Goal: Task Accomplishment & Management: Complete application form

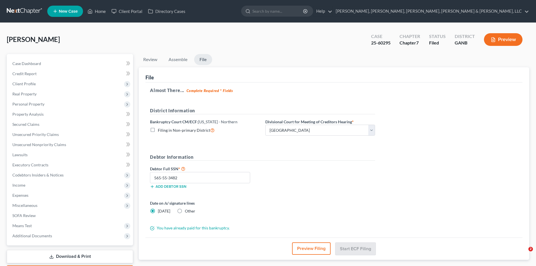
select select "0"
click at [304, 8] on input "search" at bounding box center [277, 11] width 51 height 10
click at [304, 11] on input "[PERSON_NAME]" at bounding box center [277, 11] width 51 height 10
type input "[PERSON_NAME]"
click at [97, 10] on link "Home" at bounding box center [97, 11] width 24 height 10
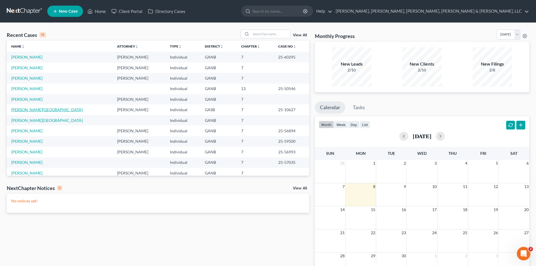
click at [32, 107] on link "[PERSON_NAME][GEOGRAPHIC_DATA]" at bounding box center [46, 109] width 71 height 5
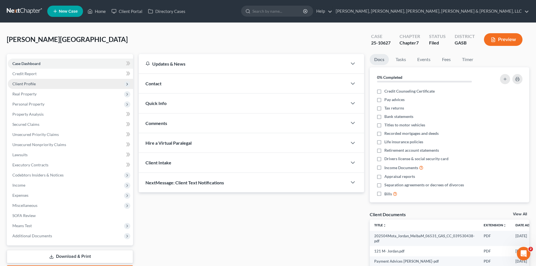
click at [40, 86] on span "Client Profile" at bounding box center [70, 84] width 125 height 10
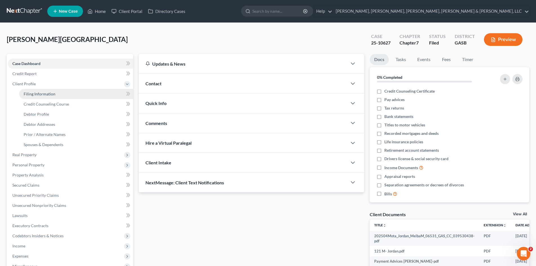
click at [42, 93] on span "Filing Information" at bounding box center [40, 93] width 32 height 5
select select "1"
select select "0"
select select "20"
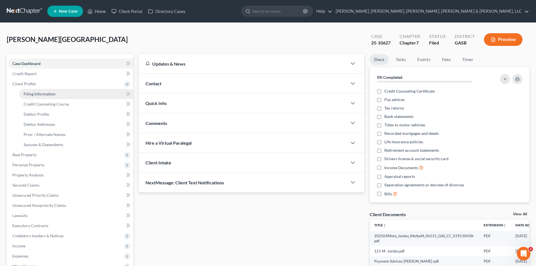
select select "7"
select select "10"
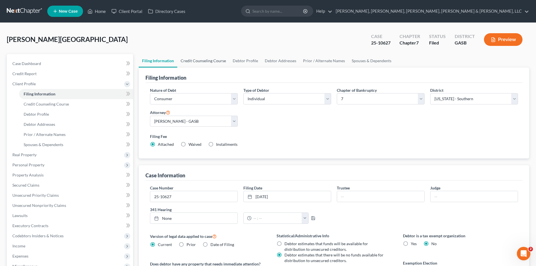
click at [223, 58] on link "Credit Counseling Course" at bounding box center [203, 61] width 52 height 14
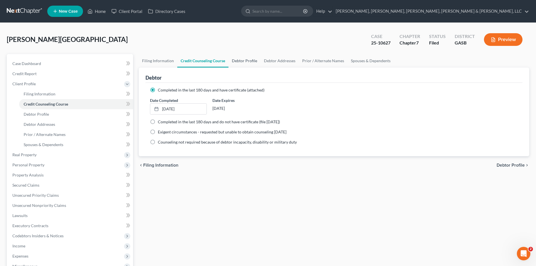
click at [240, 58] on link "Debtor Profile" at bounding box center [244, 61] width 32 height 14
select select "2"
select select "1"
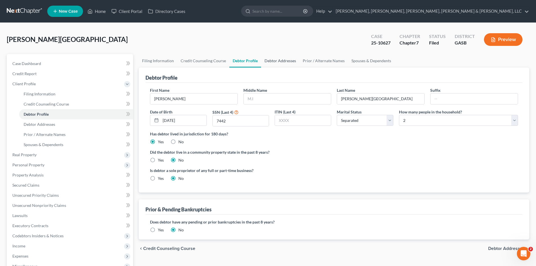
click at [278, 63] on link "Debtor Addresses" at bounding box center [280, 61] width 38 height 14
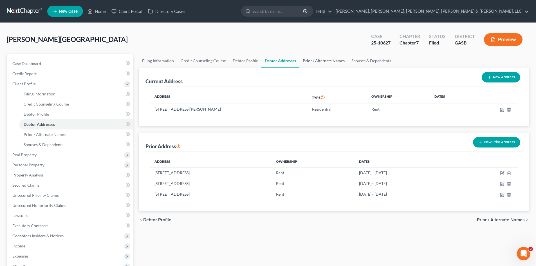
click at [302, 59] on link "Prior / Alternate Names" at bounding box center [323, 61] width 49 height 14
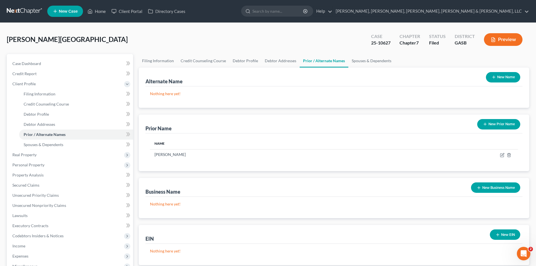
click at [485, 41] on button "Preview" at bounding box center [503, 39] width 39 height 13
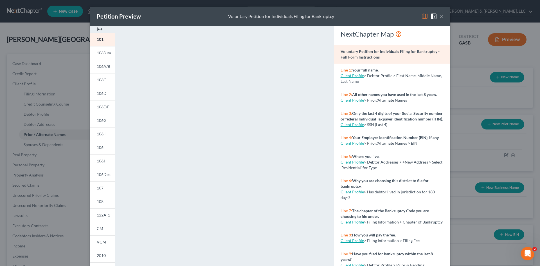
click at [81, 54] on div "Petition Preview Voluntary Petition for Individuals Filing for Bankruptcy × 101…" at bounding box center [270, 133] width 540 height 266
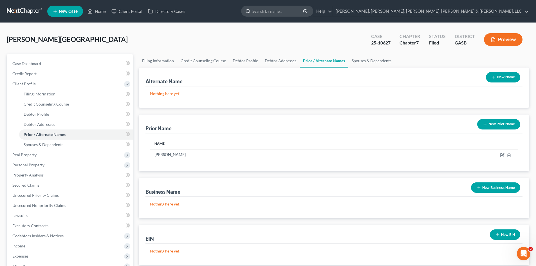
click at [304, 10] on input "search" at bounding box center [277, 11] width 51 height 10
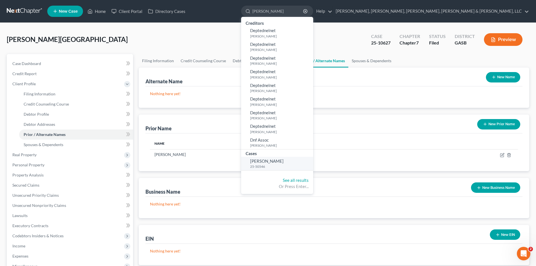
type input "[PERSON_NAME]"
click at [313, 161] on link "[PERSON_NAME] 25-50546" at bounding box center [277, 164] width 72 height 14
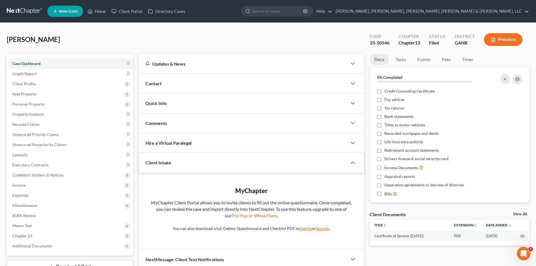
scroll to position [43, 0]
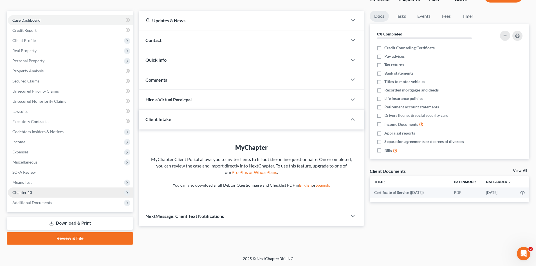
click at [23, 194] on span "Chapter 13" at bounding box center [22, 192] width 20 height 5
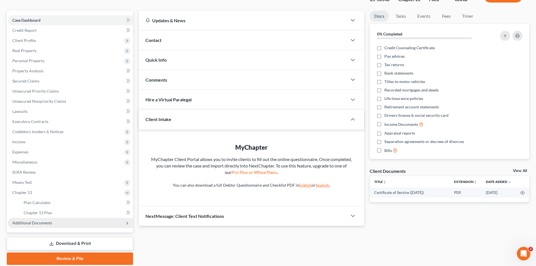
click at [34, 226] on span "Additional Documents" at bounding box center [70, 223] width 125 height 10
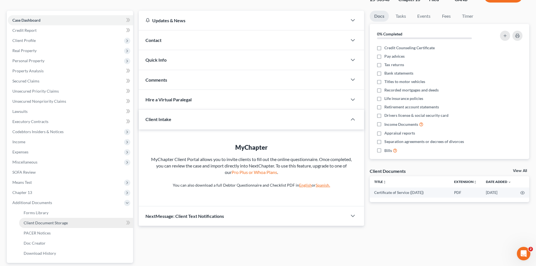
click at [35, 223] on span "Client Document Storage" at bounding box center [46, 222] width 44 height 5
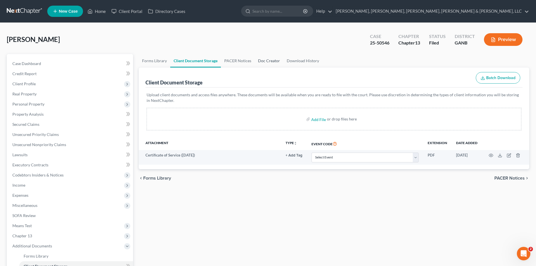
click at [269, 61] on link "Doc Creator" at bounding box center [269, 61] width 29 height 14
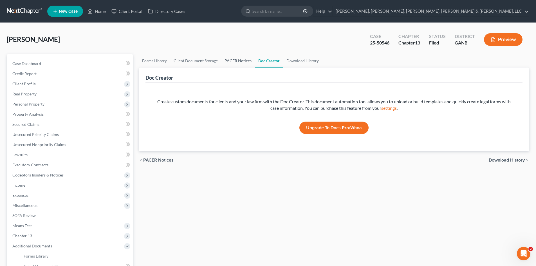
drag, startPoint x: 269, startPoint y: 61, endPoint x: 250, endPoint y: 57, distance: 20.0
click at [255, 54] on link "Doc Creator" at bounding box center [269, 61] width 28 height 14
click at [241, 63] on link "PACER Notices" at bounding box center [238, 61] width 34 height 14
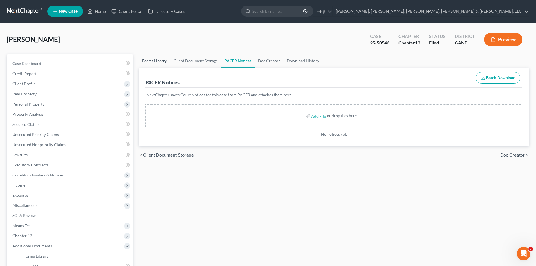
click at [158, 64] on link "Forms Library" at bounding box center [155, 61] width 32 height 14
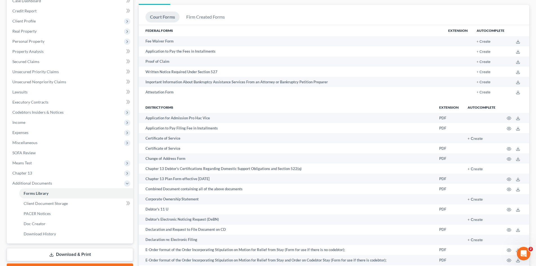
scroll to position [59, 0]
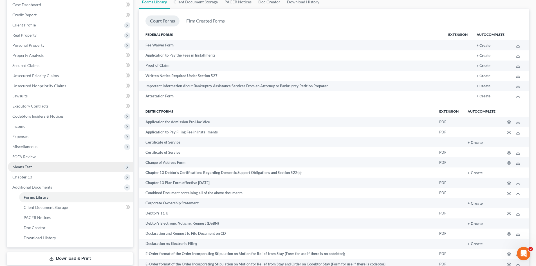
click at [118, 170] on span "Means Test" at bounding box center [70, 167] width 125 height 10
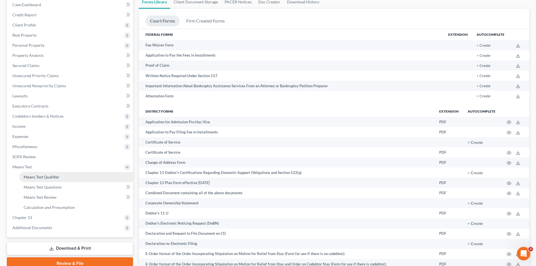
click at [117, 180] on link "Means Test Qualifier" at bounding box center [76, 177] width 114 height 10
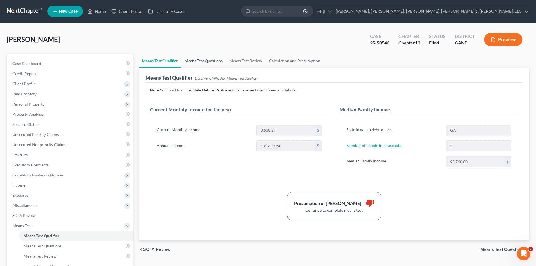
click at [211, 58] on link "Means Test Questions" at bounding box center [203, 61] width 45 height 14
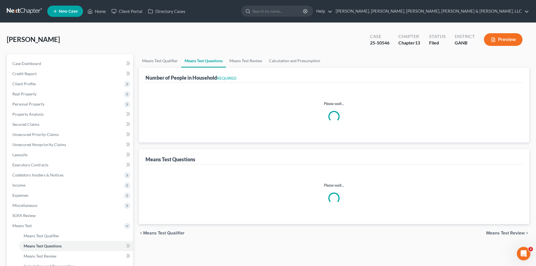
select select "0"
select select "60"
select select "1"
select select "60"
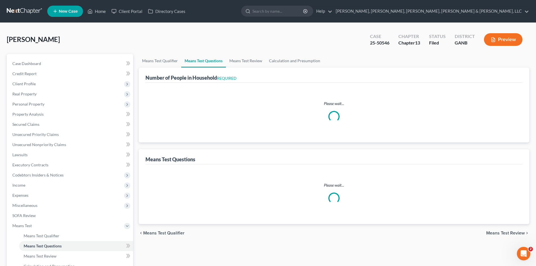
select select "1"
select select "2"
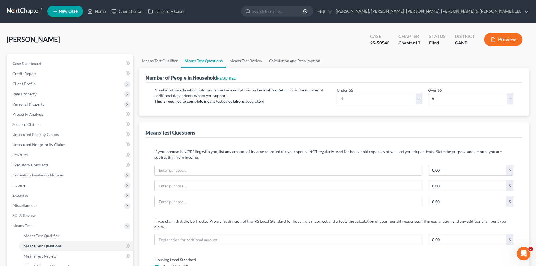
click at [517, 33] on div "Preview" at bounding box center [504, 40] width 50 height 17
click at [512, 37] on button "Preview" at bounding box center [503, 39] width 39 height 13
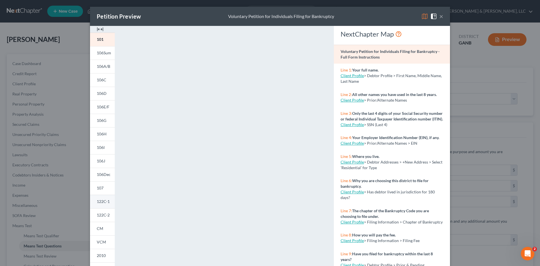
click at [110, 200] on link "122C-1" at bounding box center [102, 202] width 25 height 14
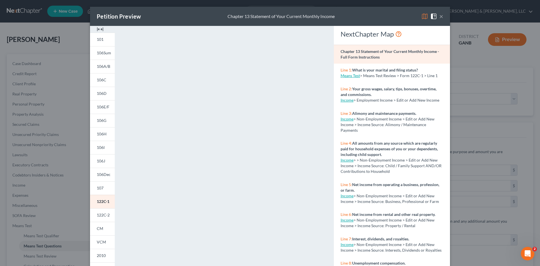
click at [471, 78] on div "Petition Preview Chapter 13 Statement of Your Current Monthly Income × 101 106S…" at bounding box center [270, 133] width 540 height 266
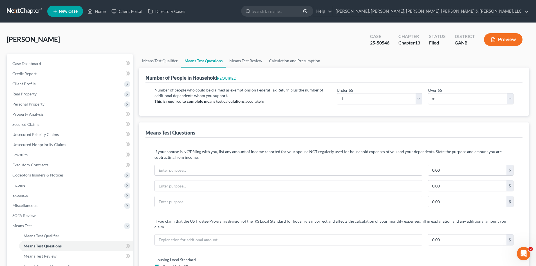
click at [413, 44] on div "Chapter 13" at bounding box center [409, 43] width 22 height 6
click at [44, 64] on link "Case Dashboard" at bounding box center [70, 64] width 125 height 10
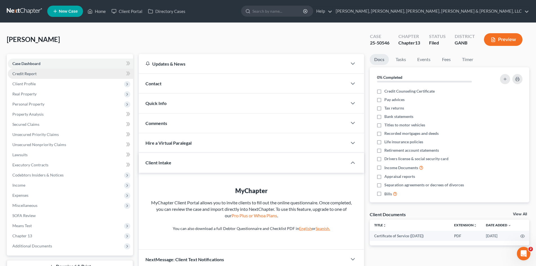
click at [75, 73] on link "Credit Report" at bounding box center [70, 74] width 125 height 10
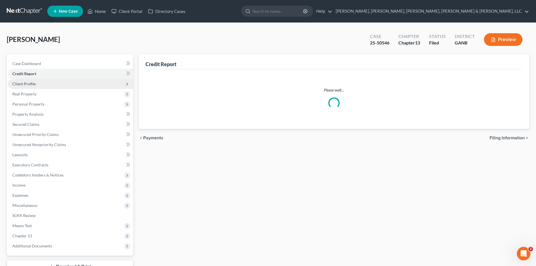
click at [75, 86] on span "Client Profile" at bounding box center [70, 84] width 125 height 10
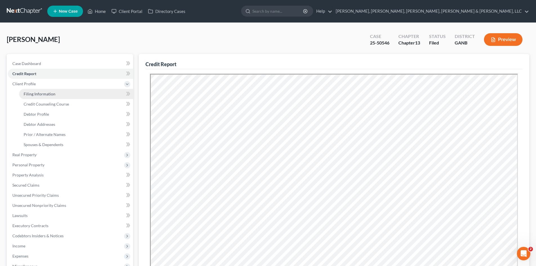
click at [77, 95] on link "Filing Information" at bounding box center [76, 94] width 114 height 10
select select "1"
select select "0"
select select "3"
select select "19"
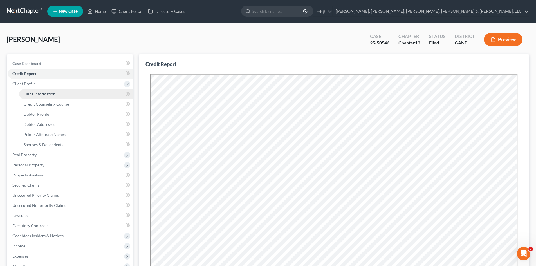
select select "10"
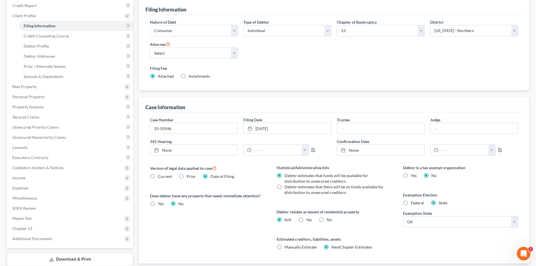
scroll to position [71, 0]
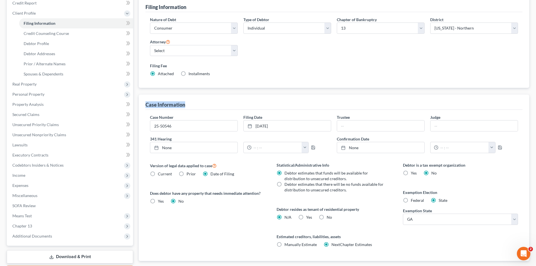
drag, startPoint x: 535, startPoint y: 93, endPoint x: 441, endPoint y: 62, distance: 98.6
click at [534, 84] on div "[PERSON_NAME] Upgraded Case 25-50546 Chapter Chapter 13 Status Filed District G…" at bounding box center [268, 121] width 536 height 338
click at [410, 34] on div "Chapter of Bankruptcy Select 7 11 12 13" at bounding box center [380, 28] width 93 height 22
click at [408, 29] on select "Select 7 11 12 13" at bounding box center [381, 28] width 88 height 11
select select "0"
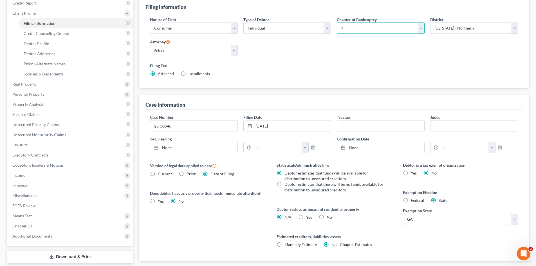
click at [337, 23] on select "Select 7 11 12 13" at bounding box center [381, 28] width 88 height 11
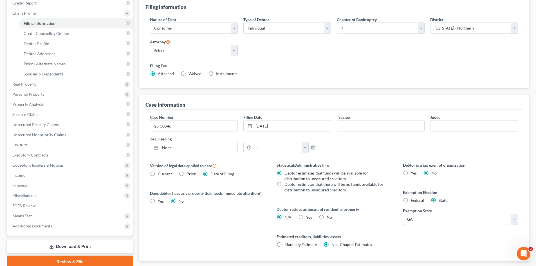
drag, startPoint x: 400, startPoint y: 41, endPoint x: 364, endPoint y: 56, distance: 39.2
click at [364, 56] on div "Nature of Debt Select Business Consumer Other Nature of Business Select Clearin…" at bounding box center [334, 49] width 374 height 65
drag, startPoint x: 116, startPoint y: 222, endPoint x: 113, endPoint y: 217, distance: 5.9
click at [116, 223] on span "Additional Documents" at bounding box center [70, 226] width 125 height 10
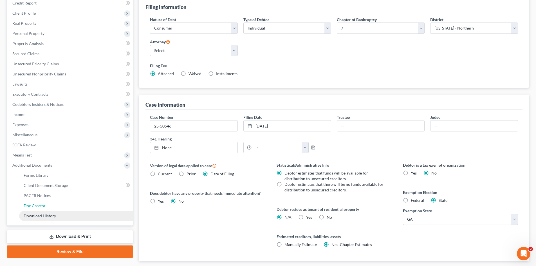
click at [113, 216] on ul "Forms Library Client Document Storage PACER Notices Doc Form Fields Doc Creator…" at bounding box center [70, 195] width 125 height 51
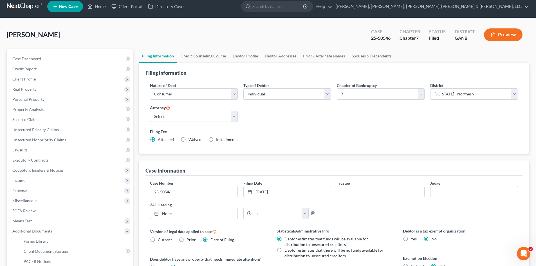
scroll to position [0, 0]
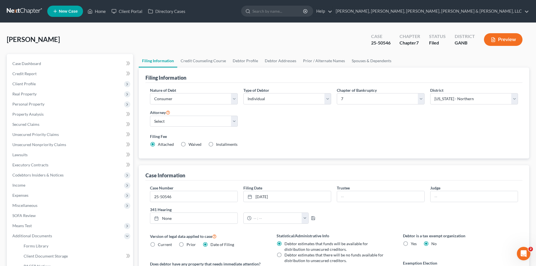
click at [509, 40] on button "Preview" at bounding box center [503, 39] width 39 height 13
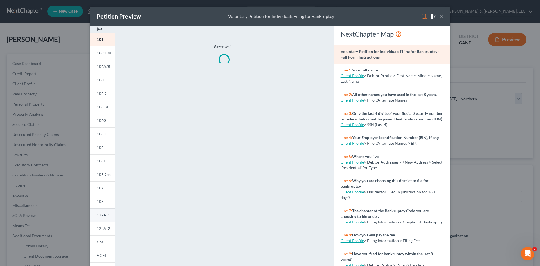
click at [106, 219] on link "122A-1" at bounding box center [102, 215] width 25 height 14
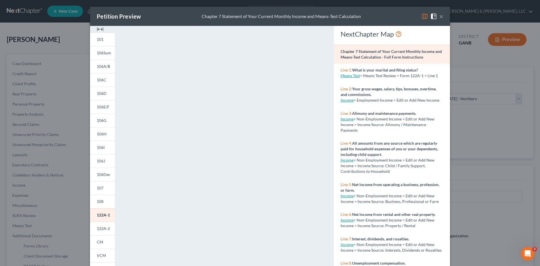
drag, startPoint x: 504, startPoint y: 86, endPoint x: 527, endPoint y: 59, distance: 36.1
click at [512, 77] on div "Petition Preview Chapter 7 Statement of Your Current Monthly Income and Means-T…" at bounding box center [270, 133] width 540 height 266
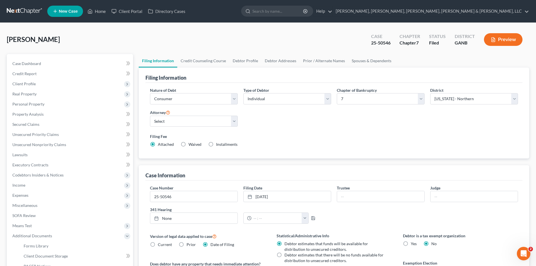
click at [529, 52] on div "[PERSON_NAME] Upgraded Case 25-50546 Chapter Chapter 7 Status Filed District GA…" at bounding box center [268, 192] width 536 height 338
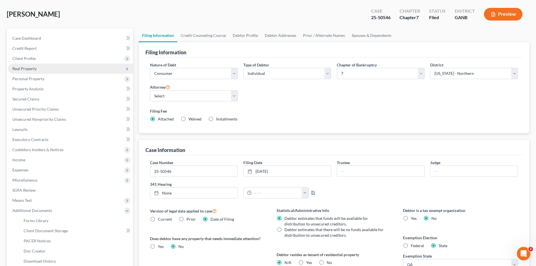
click at [63, 64] on span "Real Property" at bounding box center [70, 69] width 125 height 10
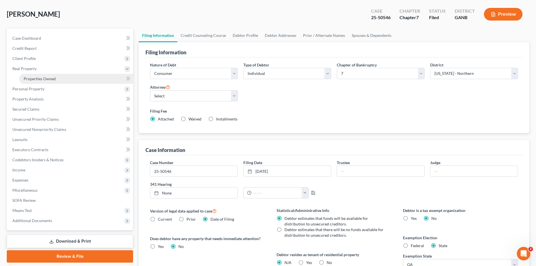
click at [71, 77] on link "Properties Owned" at bounding box center [76, 79] width 114 height 10
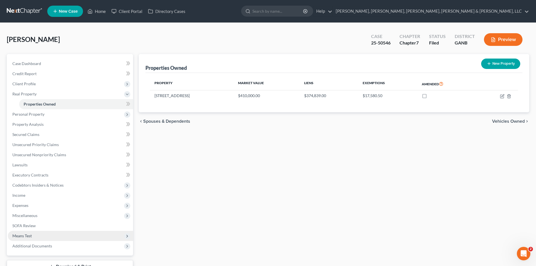
click at [63, 234] on span "Means Test" at bounding box center [70, 236] width 125 height 10
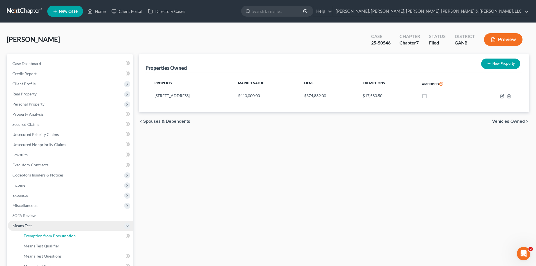
click at [63, 234] on span "Exemption from Presumption" at bounding box center [50, 235] width 52 height 5
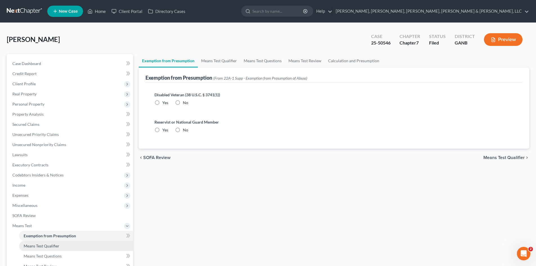
click at [64, 243] on link "Means Test Qualifier" at bounding box center [76, 246] width 114 height 10
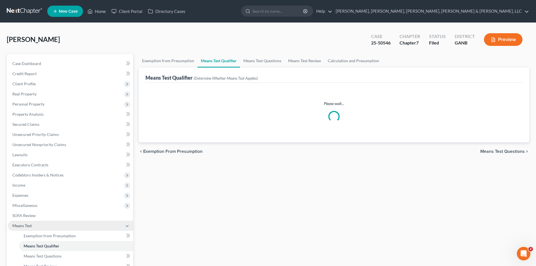
click at [61, 228] on span "Means Test" at bounding box center [70, 226] width 125 height 10
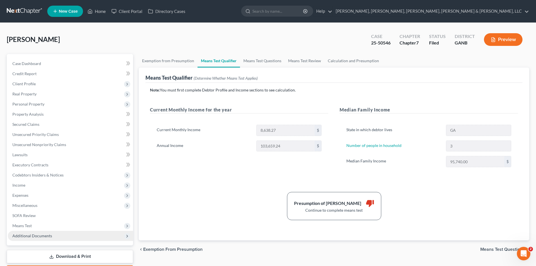
click at [61, 233] on ul "Case Dashboard Payments Invoices Payments Payments Credit Report Client Profile" at bounding box center [70, 150] width 125 height 182
click at [61, 228] on span "Means Test" at bounding box center [70, 226] width 125 height 10
click at [64, 238] on link "Exemption from Presumption" at bounding box center [76, 236] width 114 height 10
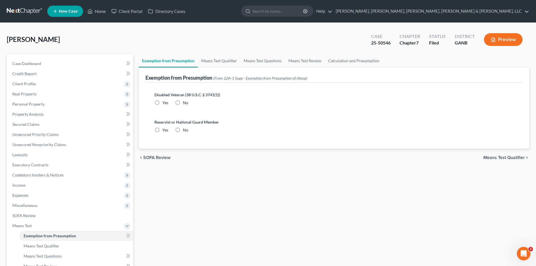
click at [183, 104] on label "No" at bounding box center [185, 103] width 5 height 6
click at [185, 104] on input "No" at bounding box center [187, 102] width 4 height 4
radio input "true"
click at [183, 129] on label "No" at bounding box center [185, 130] width 5 height 6
click at [185, 129] on input "No" at bounding box center [187, 129] width 4 height 4
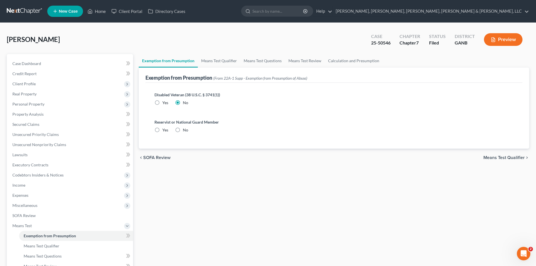
radio input "true"
click at [232, 58] on link "Means Test Qualifier" at bounding box center [219, 61] width 42 height 14
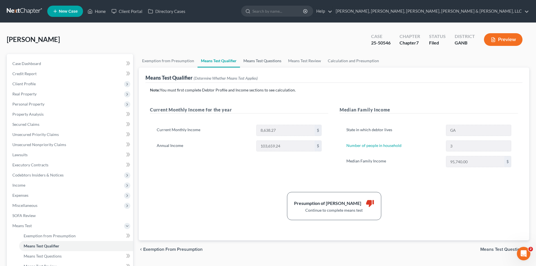
click at [240, 64] on link "Means Test Questions" at bounding box center [262, 61] width 45 height 14
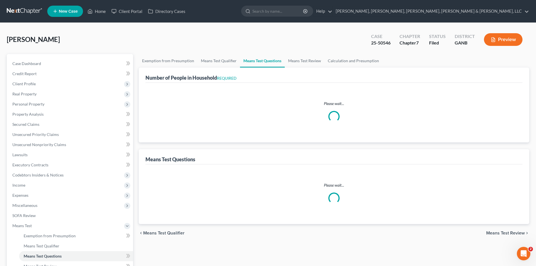
select select "0"
select select "60"
select select "1"
select select "60"
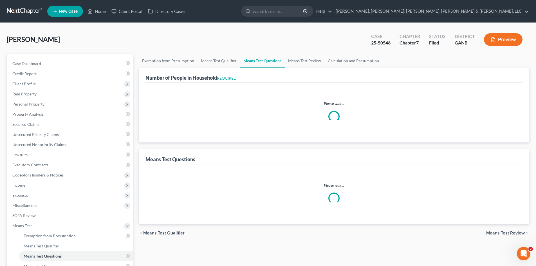
select select "1"
select select "2"
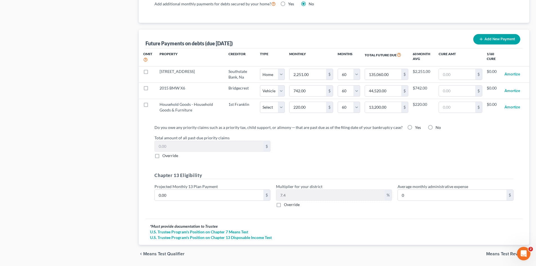
scroll to position [549, 0]
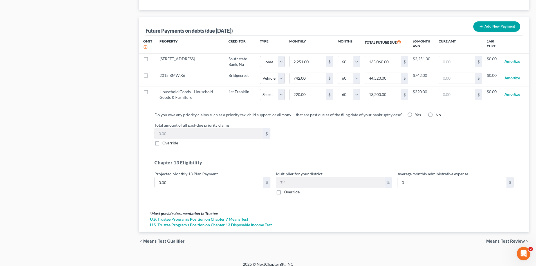
click at [520, 239] on span "Means Test Review" at bounding box center [505, 241] width 39 height 5
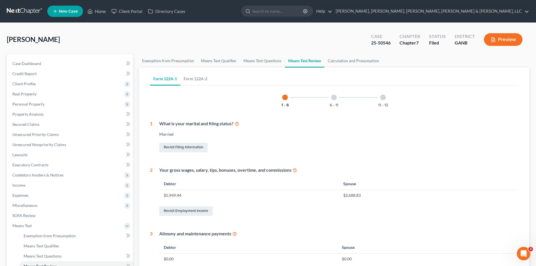
click at [336, 98] on div at bounding box center [334, 98] width 6 height 6
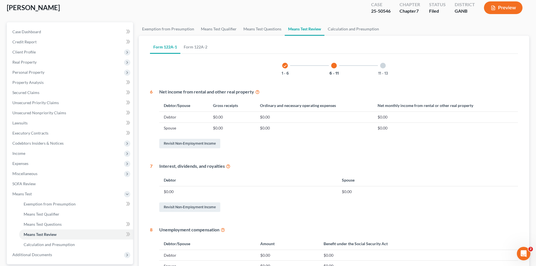
scroll to position [13, 0]
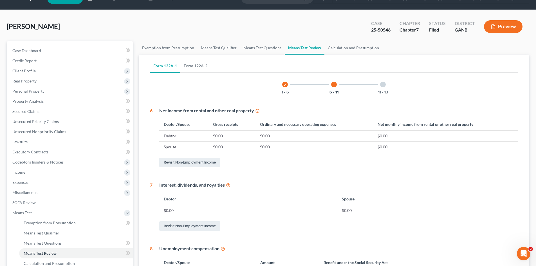
click at [384, 84] on div at bounding box center [383, 85] width 6 height 6
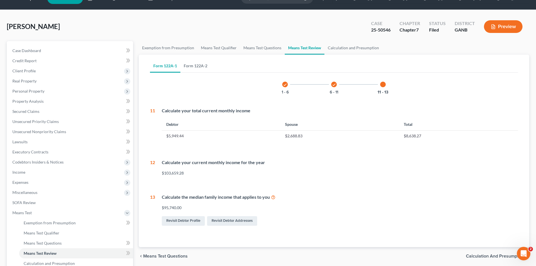
click at [200, 69] on link "Form 122A-2" at bounding box center [195, 66] width 30 height 14
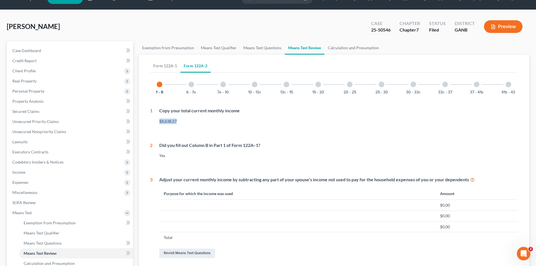
drag, startPoint x: 534, startPoint y: 111, endPoint x: 537, endPoint y: 119, distance: 8.4
click at [536, 119] on html "Home New Case Client Portal Directory Cases [PERSON_NAME], [PERSON_NAME], [PERS…" at bounding box center [268, 193] width 536 height 412
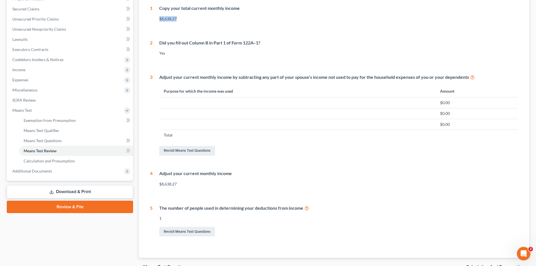
scroll to position [97, 0]
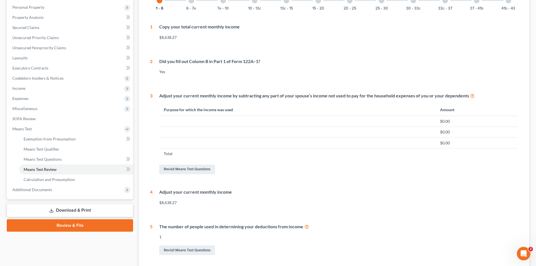
click at [197, 5] on div "6 - 7e" at bounding box center [191, 0] width 19 height 19
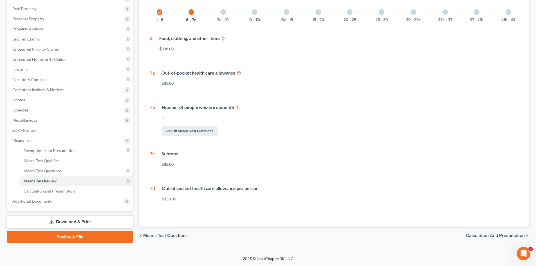
scroll to position [85, 0]
click at [224, 14] on div at bounding box center [223, 12] width 6 height 6
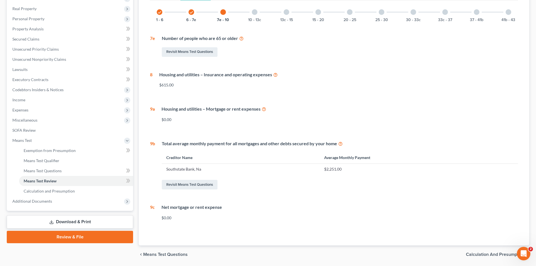
scroll to position [97, 0]
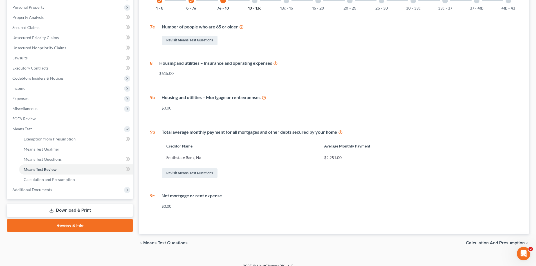
click at [260, 6] on button "10 - 13c" at bounding box center [254, 8] width 13 height 4
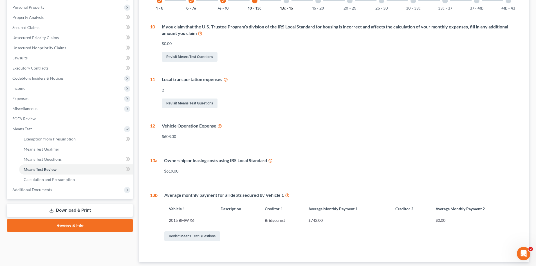
click at [283, 6] on button "13c - 15" at bounding box center [286, 8] width 13 height 4
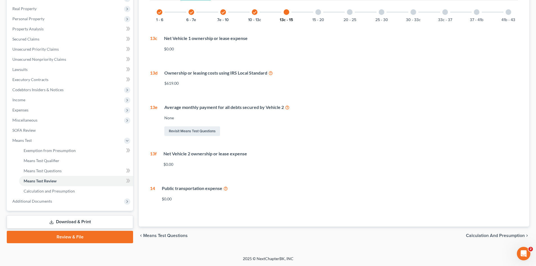
scroll to position [85, 0]
click at [315, 18] on button "15 - 20" at bounding box center [318, 20] width 12 height 4
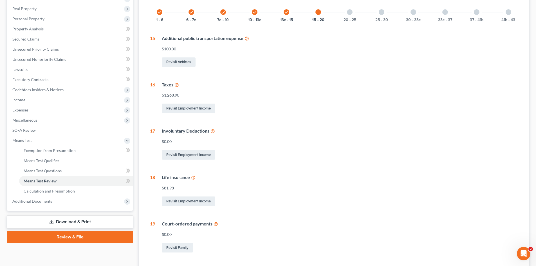
click at [337, 24] on div "check 1 - 6 check 6 - 7e check 7e - 10 check 10 - 13c check 13c - 15 15 - 20 20…" at bounding box center [334, 128] width 368 height 251
click at [343, 20] on div "20 - 25" at bounding box center [349, 12] width 19 height 19
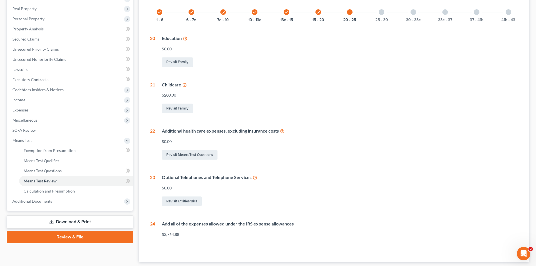
click at [379, 15] on div "25 - 30" at bounding box center [381, 12] width 19 height 19
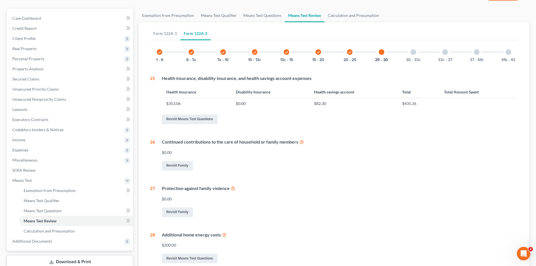
scroll to position [73, 0]
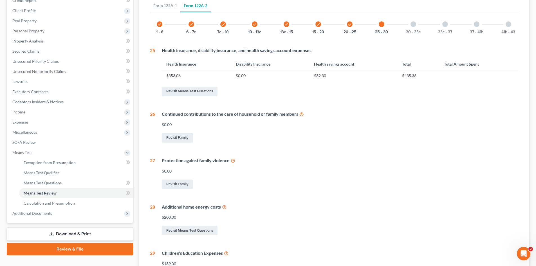
click at [417, 23] on div "30 - 33c" at bounding box center [413, 24] width 19 height 19
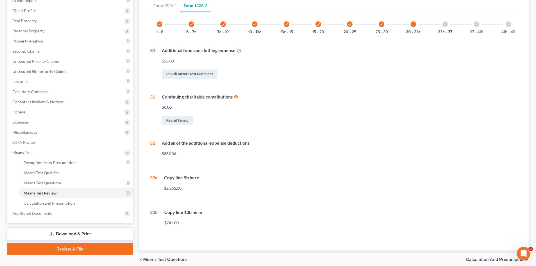
click at [448, 30] on button "33c - 37" at bounding box center [445, 32] width 14 height 4
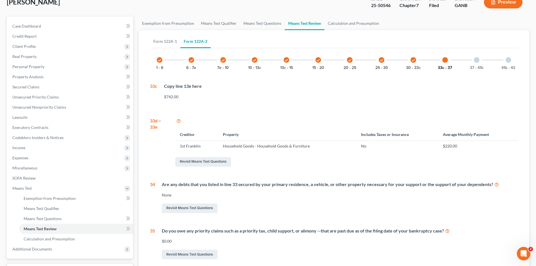
scroll to position [37, 0]
click at [484, 63] on div "37 - 41b" at bounding box center [476, 60] width 19 height 19
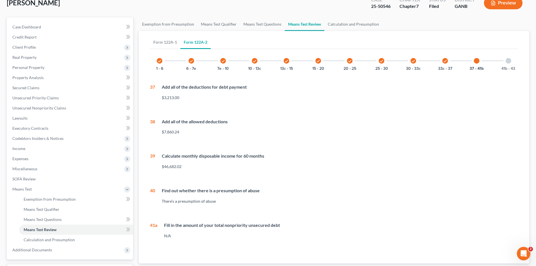
click at [502, 65] on div "41b - 43" at bounding box center [508, 60] width 19 height 19
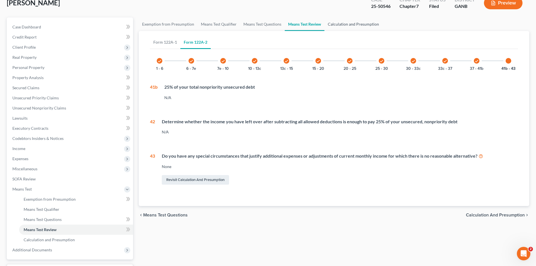
click at [350, 25] on link "Calculation and Presumption" at bounding box center [353, 24] width 58 height 14
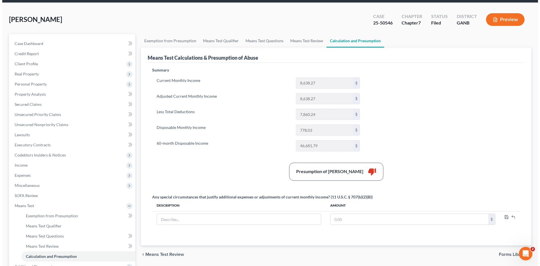
scroll to position [17, 0]
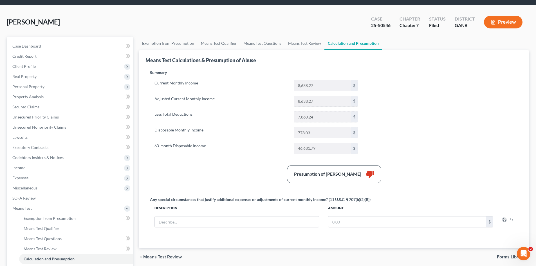
click at [516, 26] on button "Preview" at bounding box center [503, 22] width 39 height 13
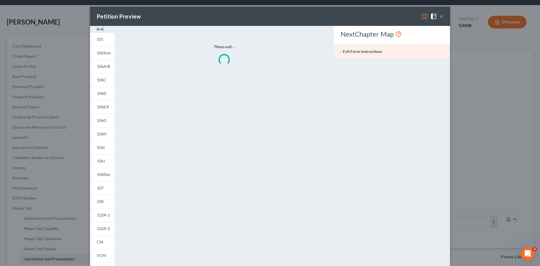
click at [513, 22] on div "Petition Preview × 101 106Sum 106A/B 106C 106D 106E/F 106G 106H 106I 106J 106De…" at bounding box center [270, 133] width 540 height 266
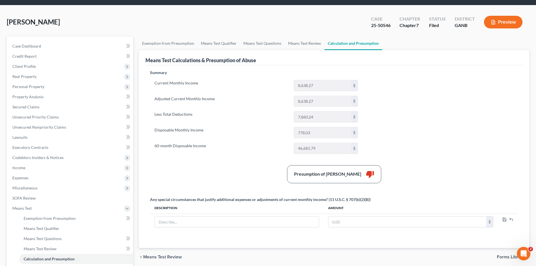
click at [505, 29] on div "Preview" at bounding box center [504, 22] width 50 height 17
click at [506, 19] on button "Preview" at bounding box center [503, 22] width 39 height 13
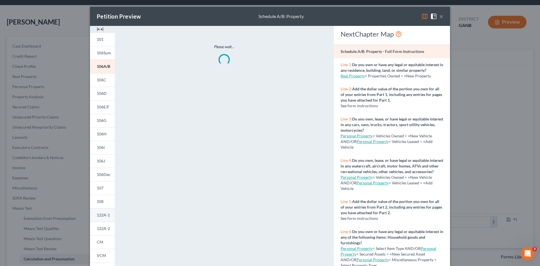
click at [105, 214] on span "122A-1" at bounding box center [103, 214] width 13 height 5
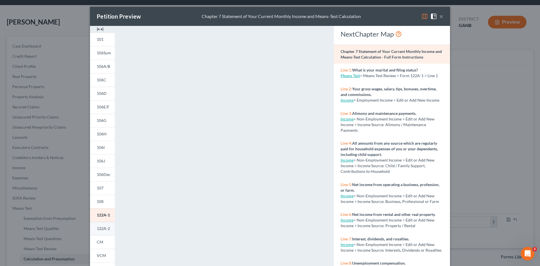
click at [98, 223] on link "122A-2" at bounding box center [102, 229] width 25 height 14
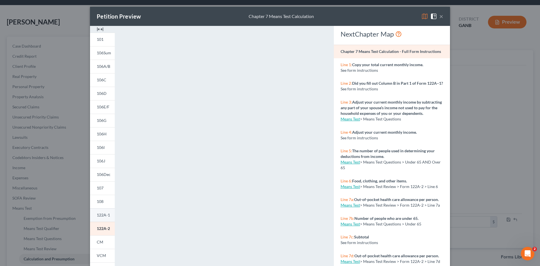
click at [94, 217] on link "122A-1" at bounding box center [102, 215] width 25 height 14
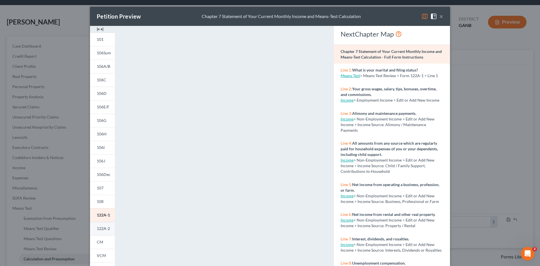
click at [93, 230] on link "122A-2" at bounding box center [102, 229] width 25 height 14
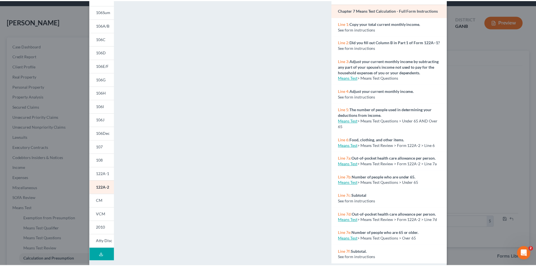
scroll to position [51, 0]
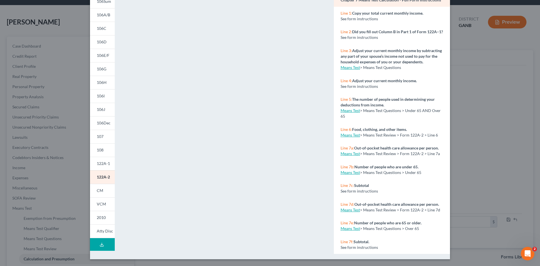
click at [443, 111] on div "Line 5: The number of people used in determining your deductions from income. M…" at bounding box center [392, 108] width 116 height 30
click at [444, 123] on div "NextChapter Map Chapter 7 Means Test Calculation - Full Form Instructions Line …" at bounding box center [392, 113] width 122 height 279
click at [504, 118] on div "Petition Preview Chapter 7 Means Test Calculation × 101 106Sum 106A/B 106C 106D…" at bounding box center [270, 133] width 540 height 266
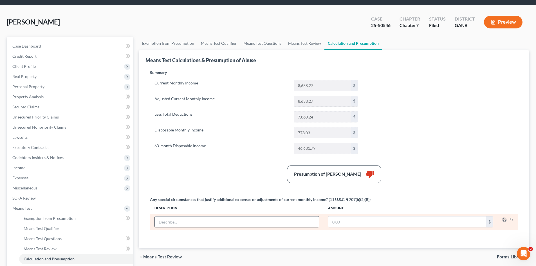
click at [277, 227] on input "text" at bounding box center [237, 221] width 164 height 11
click at [278, 220] on input "text" at bounding box center [237, 221] width 164 height 11
type input "Debtor losing Job due to medical emergency of Minor Sign"
type input "0"
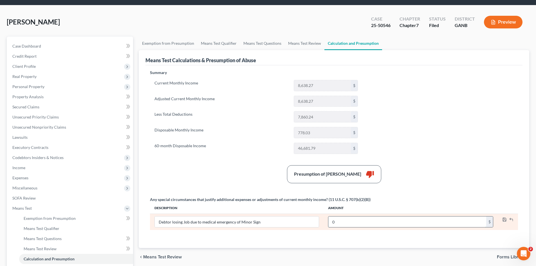
type input "0"
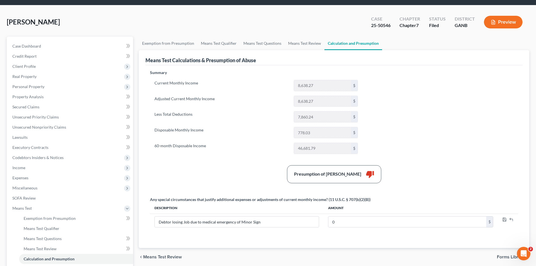
click at [285, 238] on div "Summary Current Monthly Income 8,638.27 $ Adjusted Current Monthly Income 8,638…" at bounding box center [334, 155] width 374 height 171
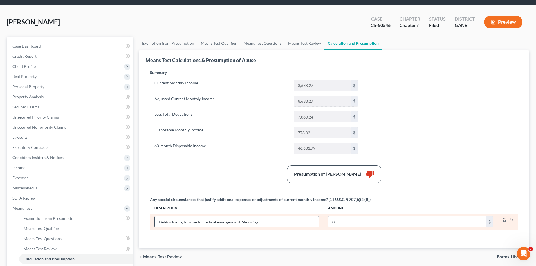
click at [283, 220] on input "Debtor losing Job due to medical emergency of Minor Sign" at bounding box center [237, 221] width 164 height 11
type input "Debtor losing Job due to medical emergency of Minor Son"
type input "1"
type input "0"
click at [502, 220] on icon "button" at bounding box center [504, 219] width 5 height 5
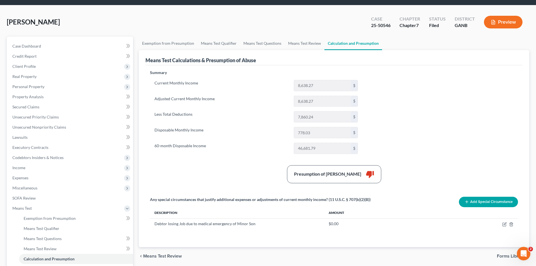
click at [498, 206] on button "Add Special Circumstance" at bounding box center [488, 202] width 59 height 10
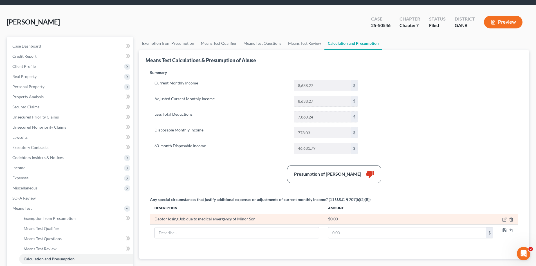
click at [416, 221] on div "$0.00" at bounding box center [410, 219] width 165 height 6
click at [503, 219] on icon "button" at bounding box center [504, 219] width 5 height 5
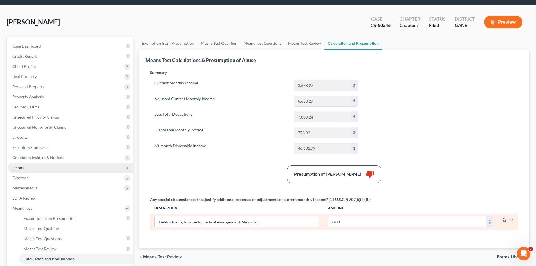
click at [55, 166] on span "Income" at bounding box center [70, 168] width 125 height 10
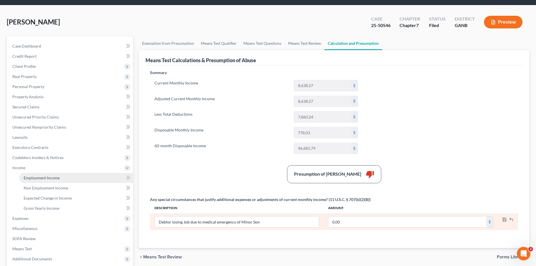
click at [56, 173] on link "Employment Income" at bounding box center [76, 178] width 114 height 10
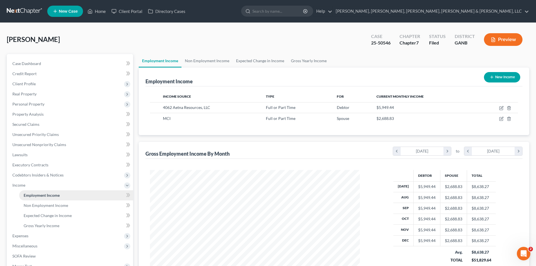
scroll to position [105, 221]
drag, startPoint x: 394, startPoint y: 107, endPoint x: 371, endPoint y: 108, distance: 23.1
click at [372, 108] on td "$5,949.44" at bounding box center [423, 107] width 103 height 11
copy span "$5,949.44"
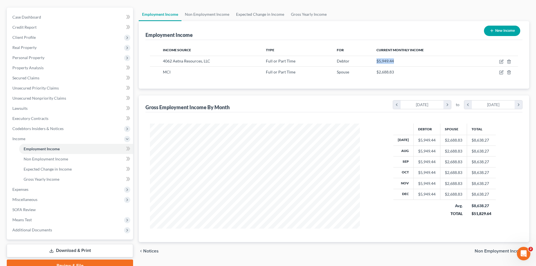
scroll to position [74, 0]
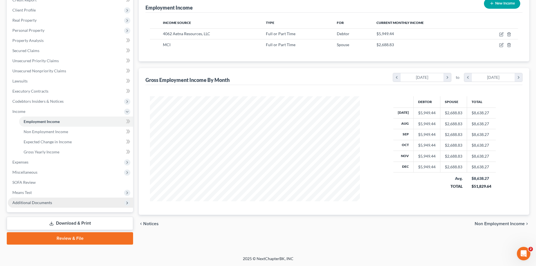
click at [77, 199] on span "Additional Documents" at bounding box center [70, 202] width 125 height 10
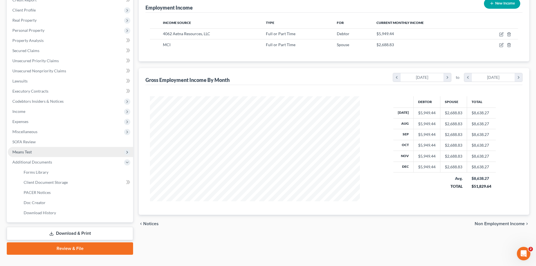
click at [75, 155] on span "Means Test" at bounding box center [70, 152] width 125 height 10
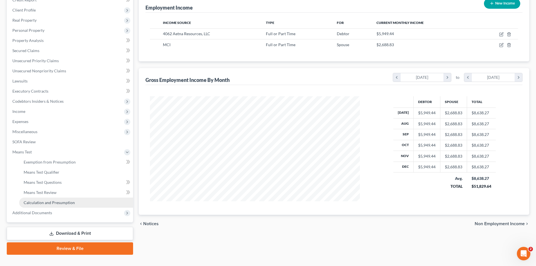
click at [72, 197] on link "Calculation and Presumption" at bounding box center [76, 202] width 114 height 10
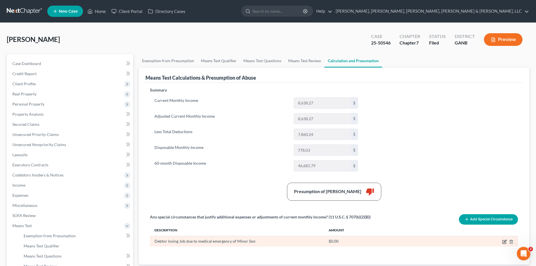
click at [503, 241] on icon "button" at bounding box center [503, 241] width 3 height 3
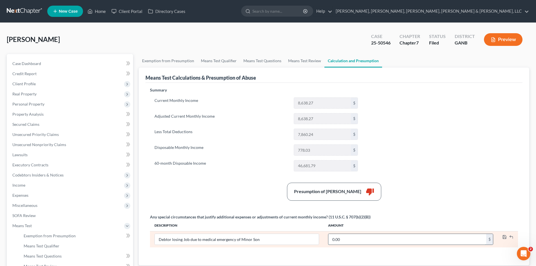
click at [347, 240] on input "0.00" at bounding box center [407, 239] width 158 height 11
paste input "$5,949.44"
click at [454, 235] on input "$5,949.44" at bounding box center [407, 239] width 158 height 11
click at [330, 239] on input "$5,949.44" at bounding box center [407, 239] width 158 height 11
type input "5,949.44"
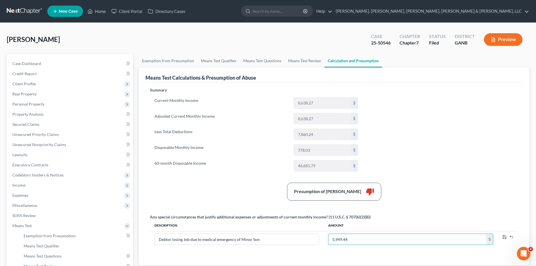
click at [438, 113] on div "Summary Current Monthly Income 8,638.27 $ Adjusted Current Monthly Income 8,638…" at bounding box center [334, 172] width 374 height 171
click at [495, 42] on button "Preview" at bounding box center [503, 39] width 39 height 13
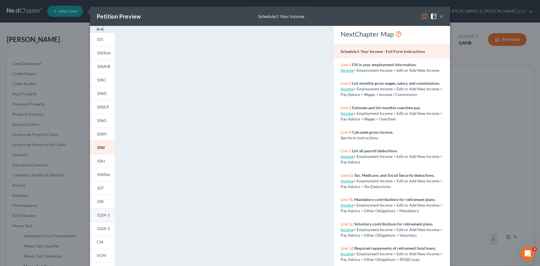
drag, startPoint x: 495, startPoint y: 42, endPoint x: 100, endPoint y: 216, distance: 430.8
click at [100, 216] on span "122A-1" at bounding box center [103, 214] width 13 height 5
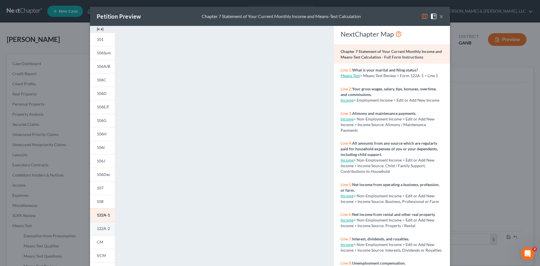
click at [91, 224] on link "122A-2" at bounding box center [102, 229] width 25 height 14
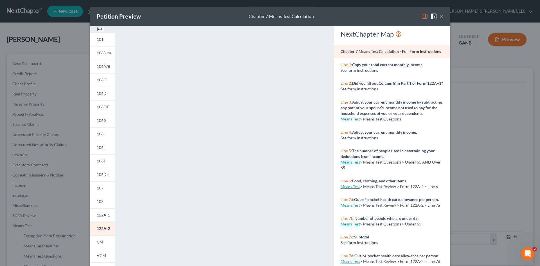
click at [322, 61] on div "<object ng-attr-data='[URL][DOMAIN_NAME]' type='application/pdf' width='100%' h…" at bounding box center [224, 168] width 208 height 285
click at [516, 205] on div "Petition Preview Chapter 7 Means Test Calculation × 101 106Sum 106A/B 106C 106D…" at bounding box center [270, 133] width 540 height 266
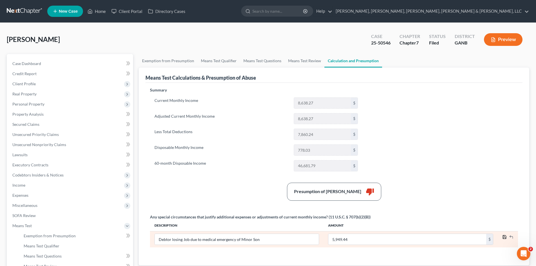
click at [504, 237] on polyline "button" at bounding box center [505, 237] width 2 height 1
